Goal: Transaction & Acquisition: Purchase product/service

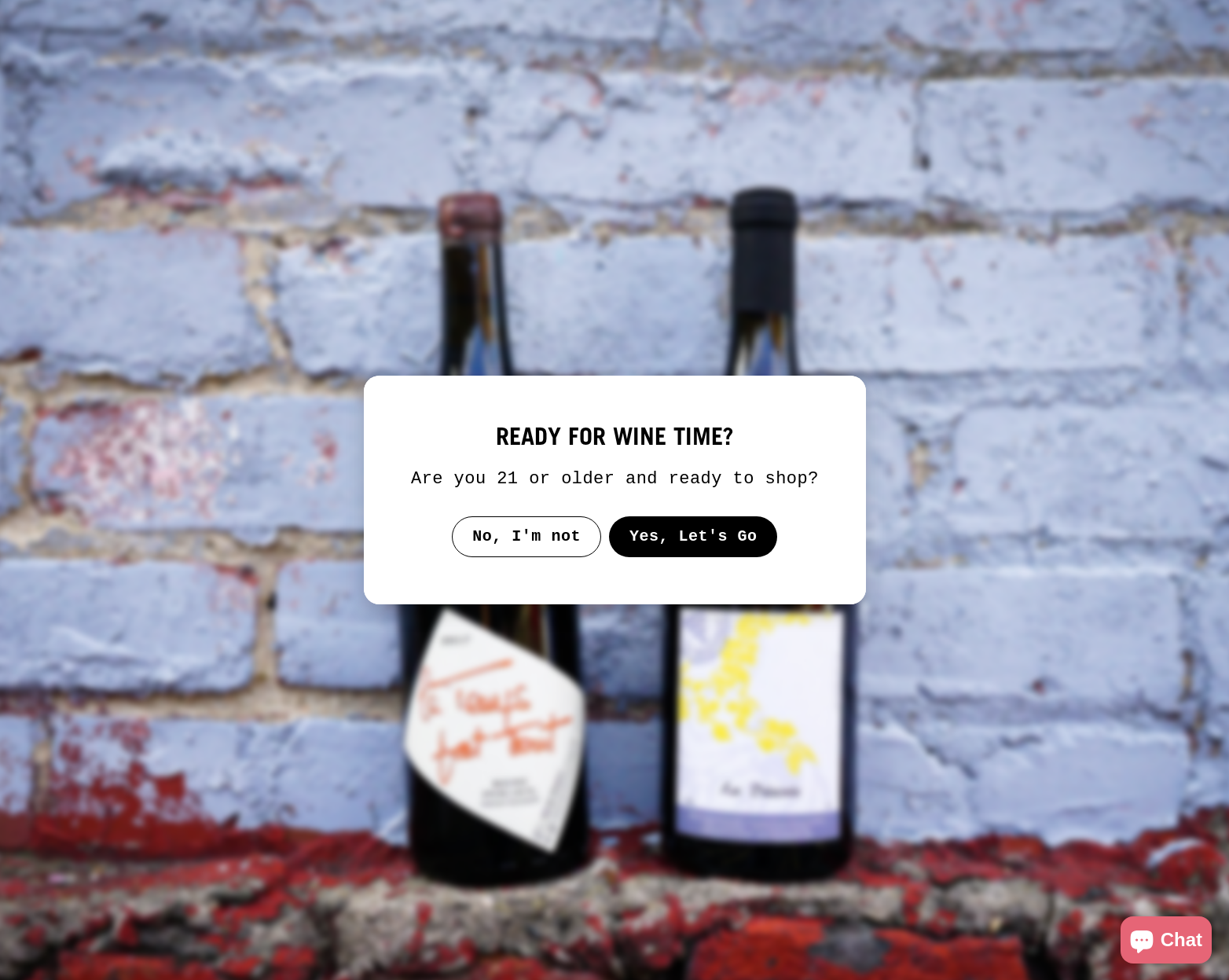
click at [734, 555] on button "Yes, Let's Go" at bounding box center [692, 537] width 169 height 41
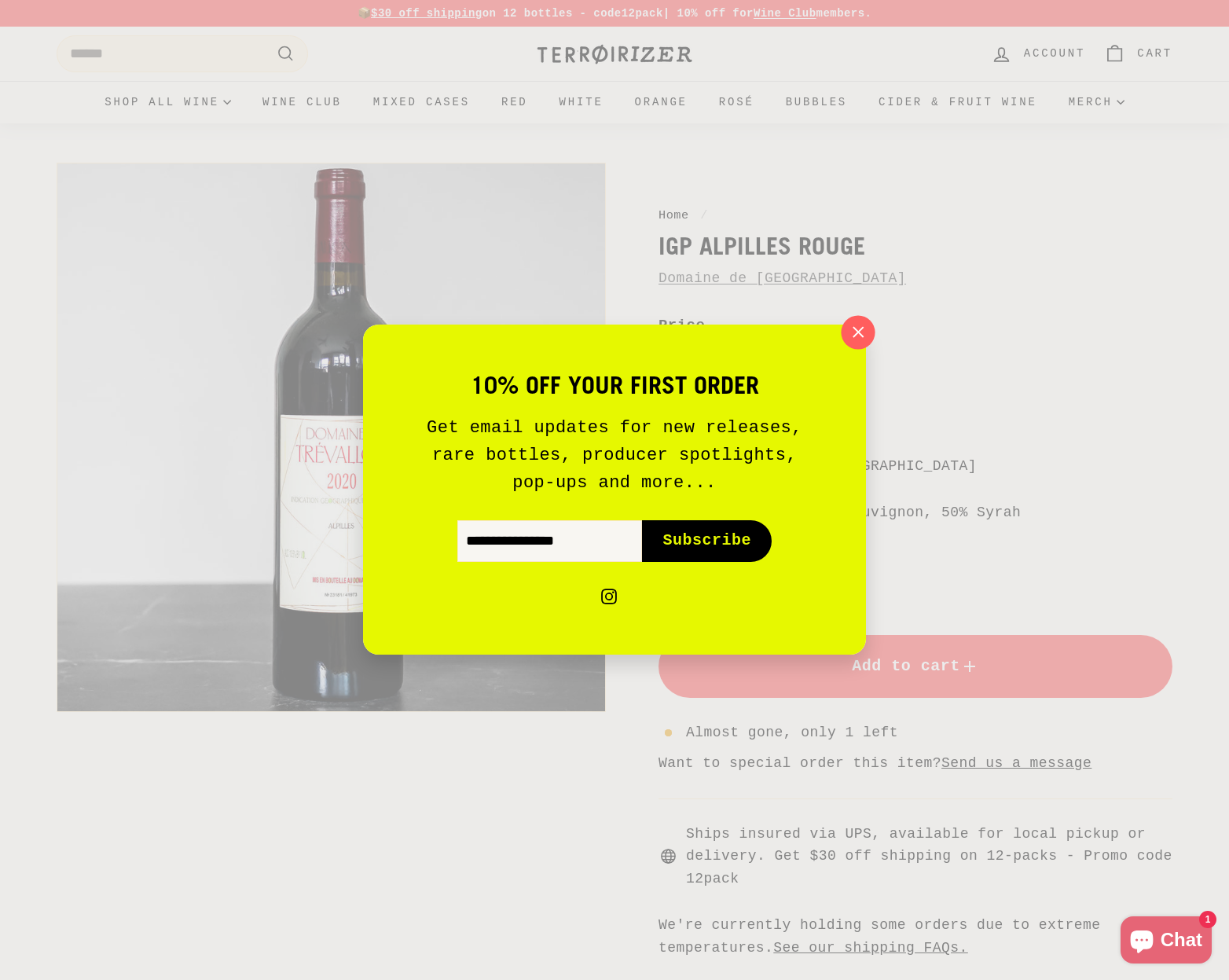
click at [850, 326] on icon "button" at bounding box center [858, 332] width 24 height 24
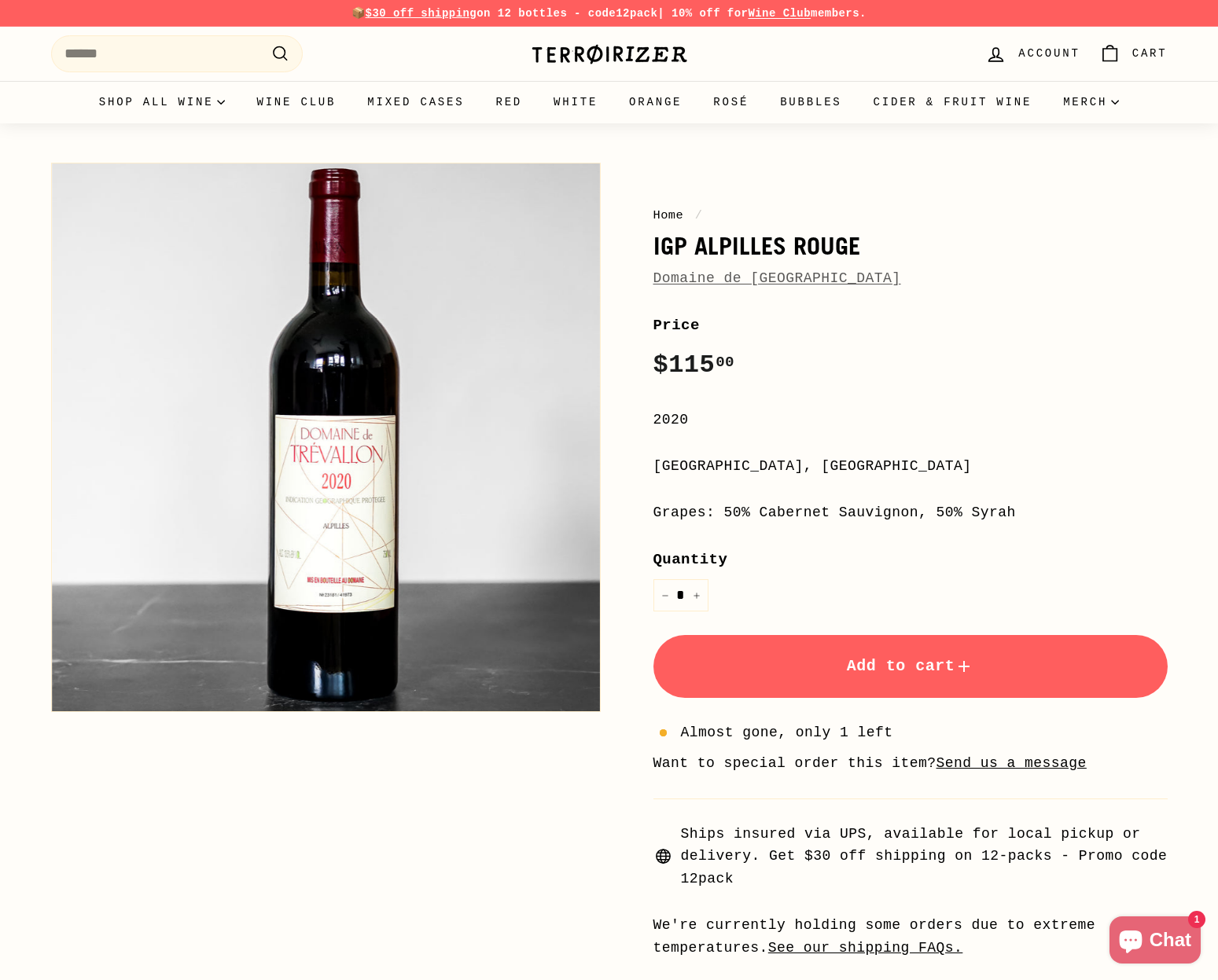
click at [660, 49] on img at bounding box center [609, 54] width 157 height 22
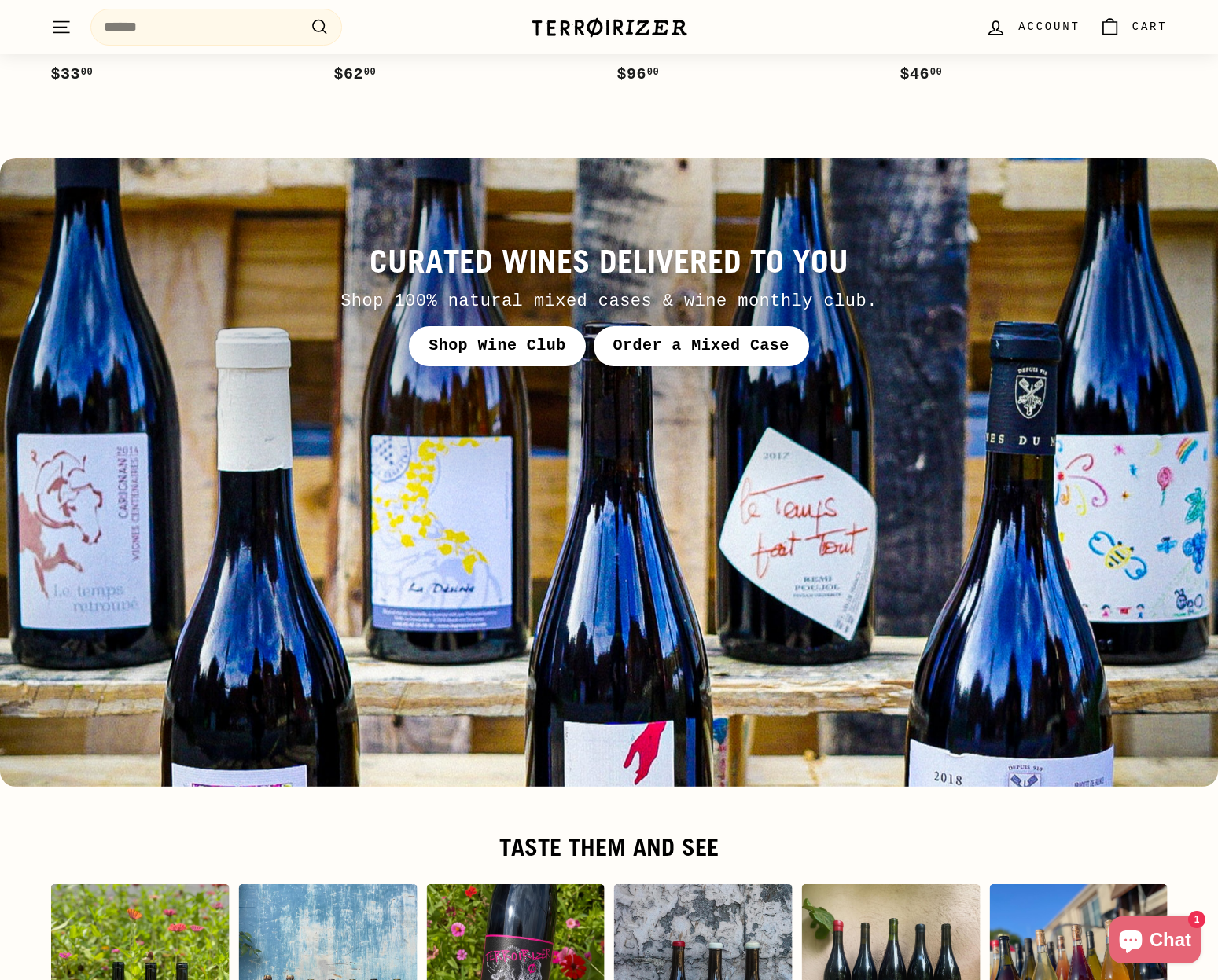
scroll to position [6753, 0]
